Goal: Check status: Check status

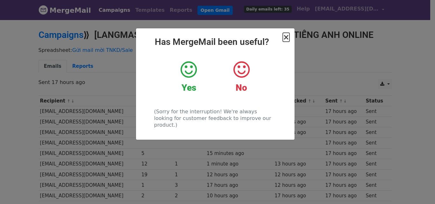
drag, startPoint x: 285, startPoint y: 39, endPoint x: 233, endPoint y: 69, distance: 60.5
click at [285, 39] on span "×" at bounding box center [286, 37] width 6 height 9
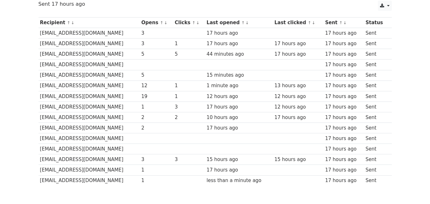
scroll to position [79, 0]
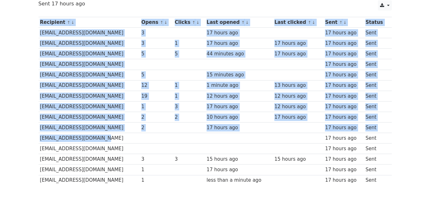
drag, startPoint x: 119, startPoint y: 137, endPoint x: 22, endPoint y: 140, distance: 96.5
click at [22, 140] on body "MergeMail Campaigns Templates Reports Open Gmail Daily emails left: 35 Help [EM…" at bounding box center [215, 68] width 430 height 295
click at [110, 143] on td "[EMAIL_ADDRESS][DOMAIN_NAME]" at bounding box center [90, 138] width 102 height 11
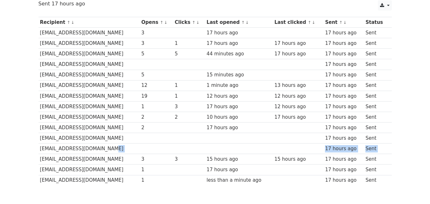
drag, startPoint x: 91, startPoint y: 151, endPoint x: 40, endPoint y: 154, distance: 50.7
click at [40, 154] on tbody "Recipient ↑ ↓ Opens ↑ ↓ Clicks ↑ ↓ Last opened ↑ ↓ Last clicked ↑ ↓ Sent ↑ ↓ St…" at bounding box center [215, 101] width 353 height 168
click at [29, 155] on body "MergeMail Campaigns Templates Reports Open Gmail Daily emails left: 35 Help [EM…" at bounding box center [215, 68] width 430 height 295
click at [82, 139] on td "[EMAIL_ADDRESS][DOMAIN_NAME]" at bounding box center [90, 138] width 102 height 11
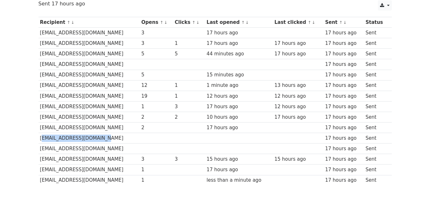
drag, startPoint x: 101, startPoint y: 138, endPoint x: 40, endPoint y: 141, distance: 61.2
click at [40, 141] on td "[EMAIL_ADDRESS][DOMAIN_NAME]" at bounding box center [90, 138] width 102 height 11
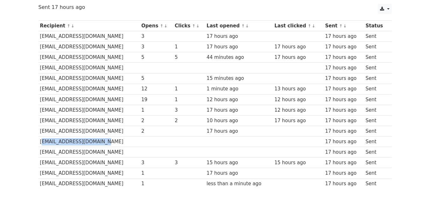
scroll to position [76, 0]
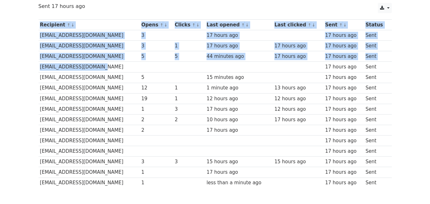
drag, startPoint x: 96, startPoint y: 67, endPoint x: 26, endPoint y: 67, distance: 70.0
click at [26, 67] on body "MergeMail Campaigns Templates Reports Open Gmail Daily emails left: 35 Help [EM…" at bounding box center [215, 71] width 430 height 295
